Goal: Check status: Check status

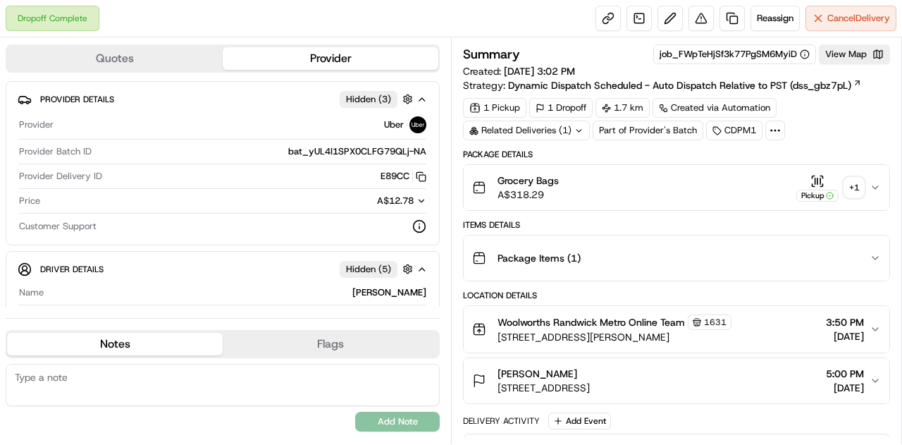
click at [857, 185] on div "+ 1" at bounding box center [854, 188] width 20 height 20
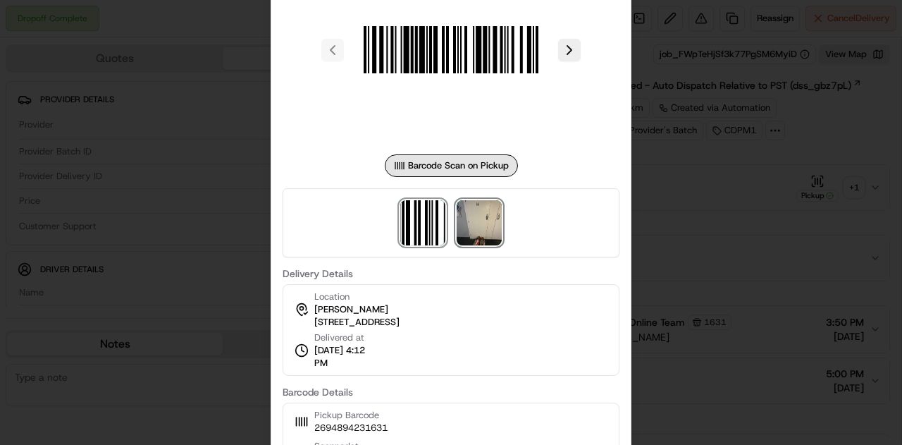
click at [485, 226] on img at bounding box center [479, 222] width 45 height 45
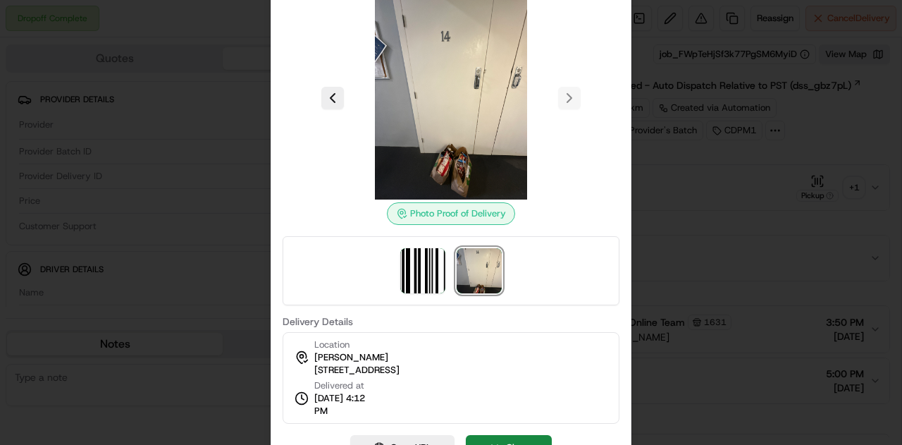
click at [673, 215] on div at bounding box center [451, 222] width 902 height 445
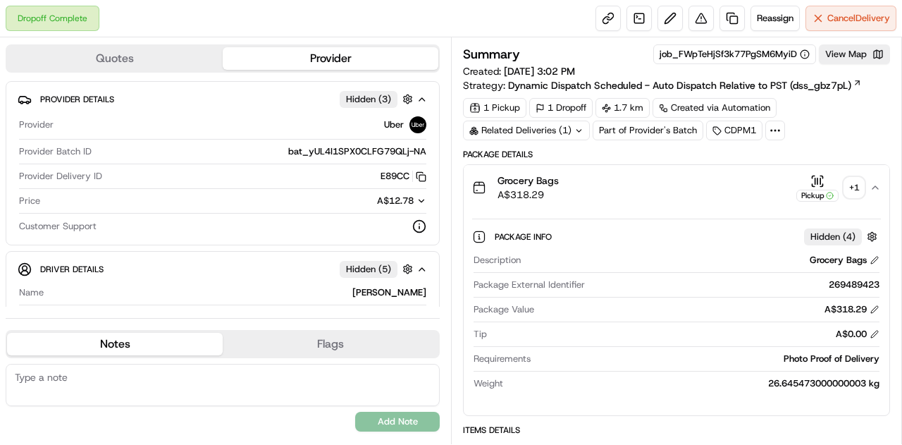
click at [849, 182] on div "+ 1" at bounding box center [854, 188] width 20 height 20
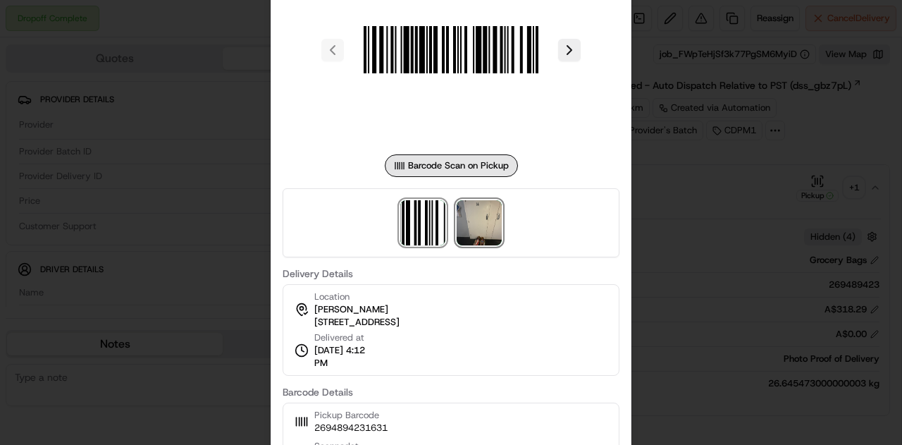
click at [484, 223] on img at bounding box center [479, 222] width 45 height 45
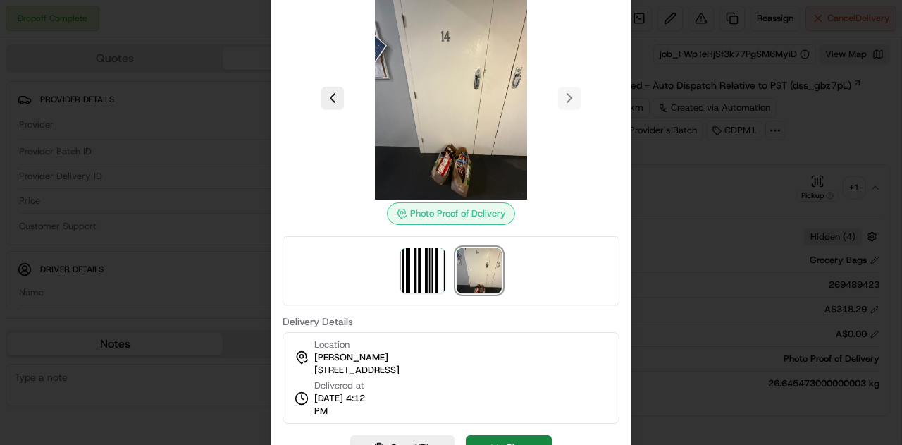
click at [245, 215] on div at bounding box center [451, 222] width 902 height 445
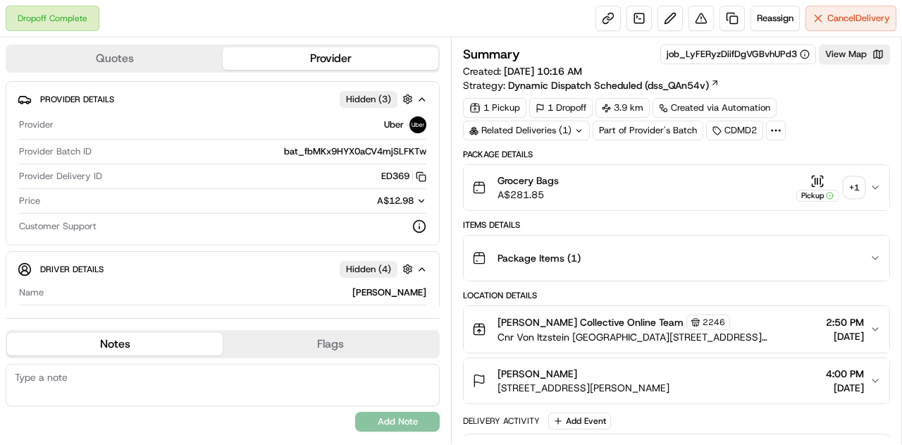
click at [856, 185] on div "+ 1" at bounding box center [854, 188] width 20 height 20
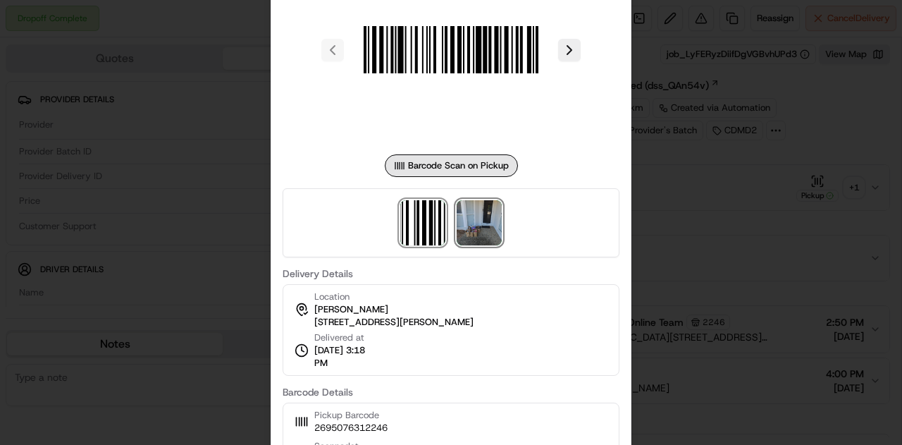
click at [486, 229] on img at bounding box center [479, 222] width 45 height 45
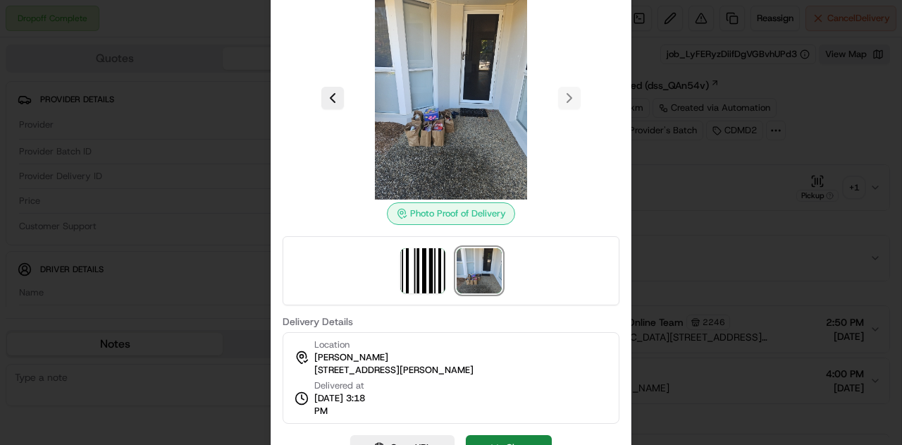
click at [680, 244] on div at bounding box center [451, 222] width 902 height 445
